Goal: Communication & Community: Answer question/provide support

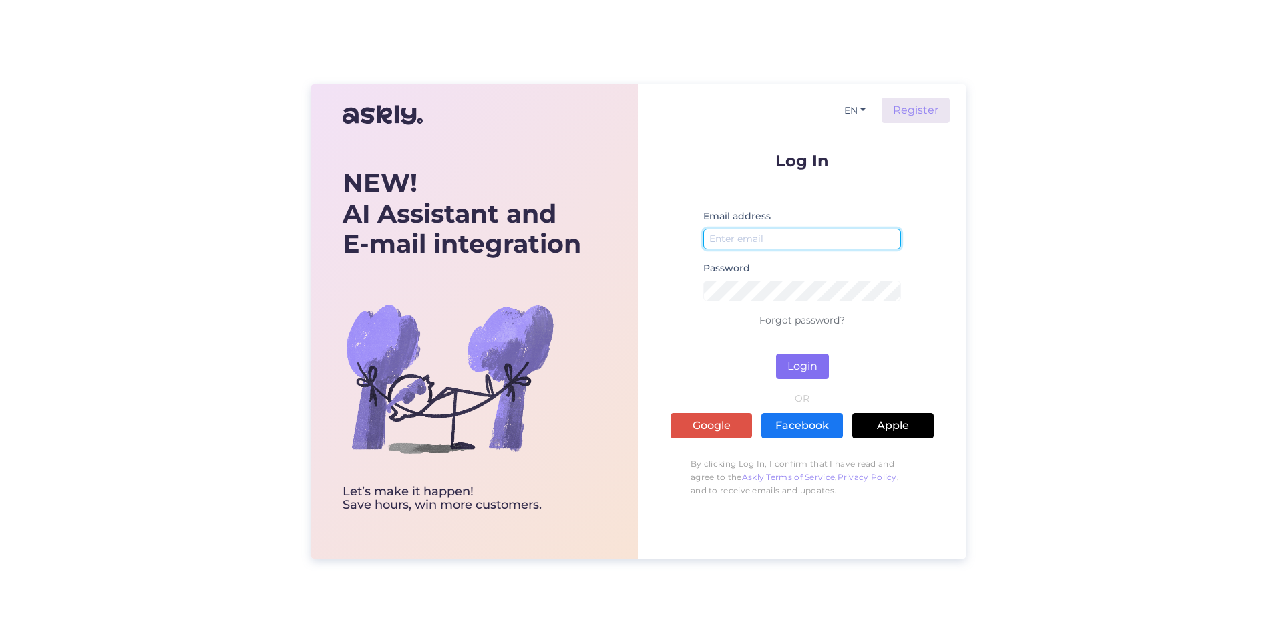
type input "[PERSON_NAME][EMAIL_ADDRESS][PERSON_NAME][DOMAIN_NAME]"
click at [790, 366] on button "Login" at bounding box center [802, 365] width 53 height 25
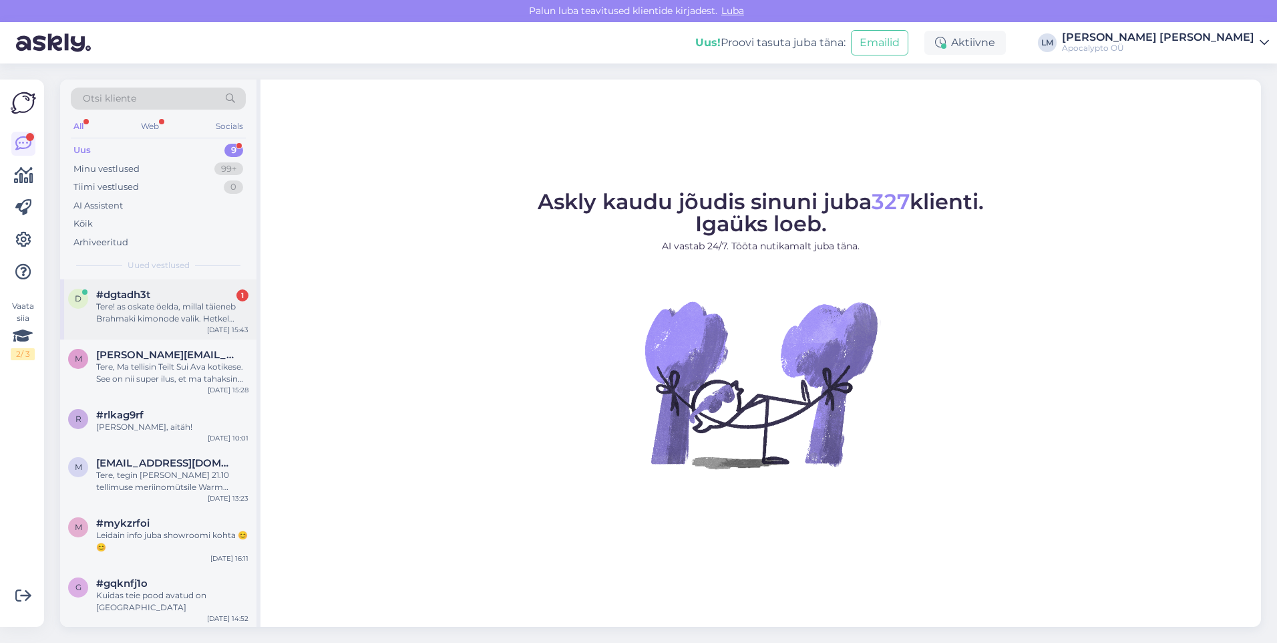
click at [204, 311] on div "Tere! as oskate öelda, millal täieneb Brahmaki kimonode valik. Hetkel suur osa …" at bounding box center [172, 313] width 152 height 24
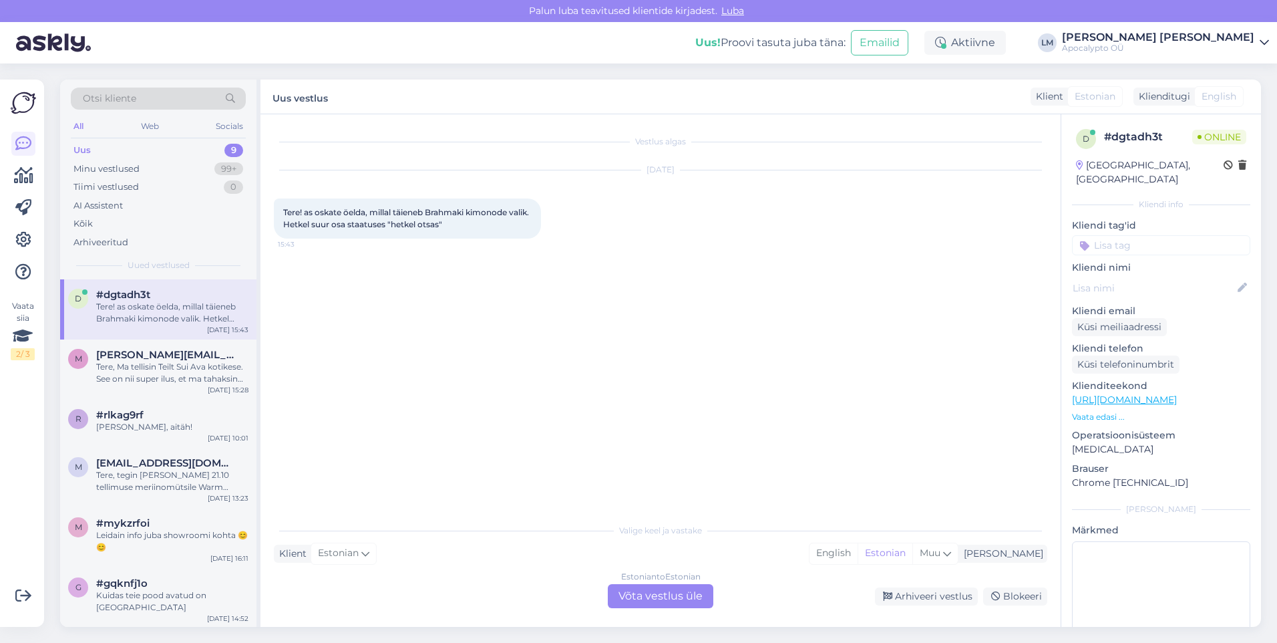
click at [469, 547] on div "Klient Estonian Mina English Estonian Muu" at bounding box center [661, 553] width 774 height 18
click at [647, 595] on div "Estonian to Estonian Võta vestlus üle" at bounding box center [661, 596] width 106 height 24
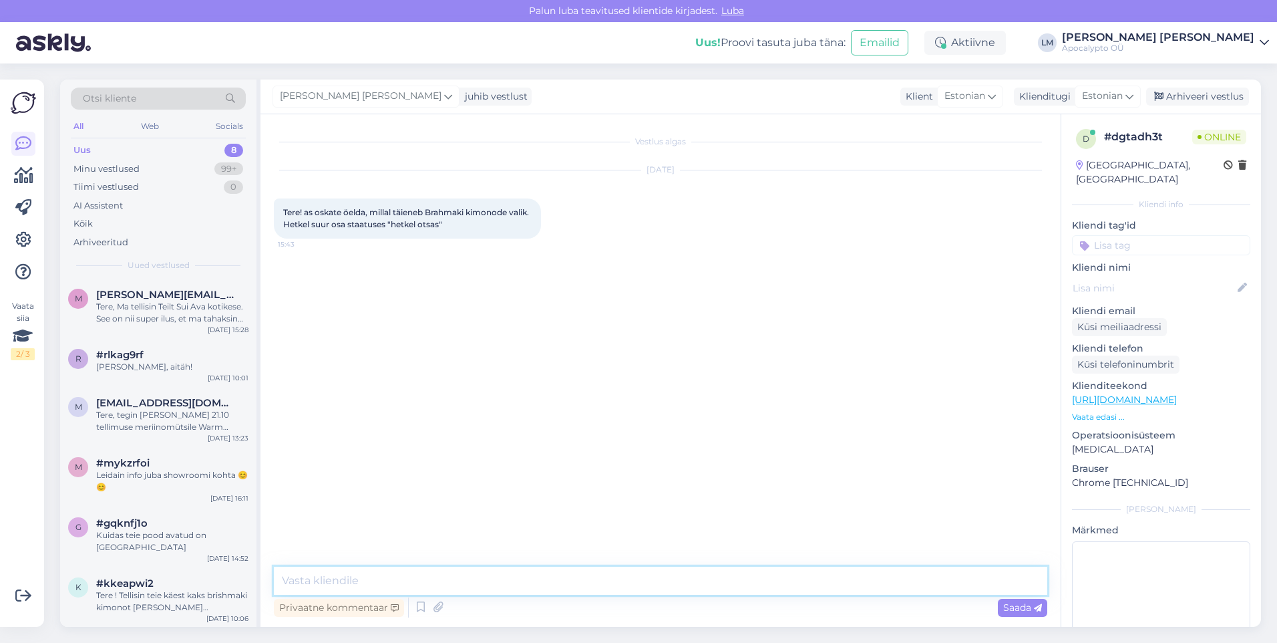
click at [513, 576] on textarea at bounding box center [661, 581] width 774 height 28
type textarea "Tere, kahjuks enne järgmist kevadet kindlasti mitte"
click at [1003, 611] on span "Saada" at bounding box center [1022, 607] width 39 height 12
